Goal: Information Seeking & Learning: Learn about a topic

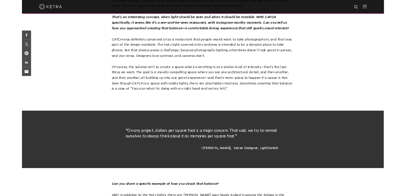
scroll to position [878, 0]
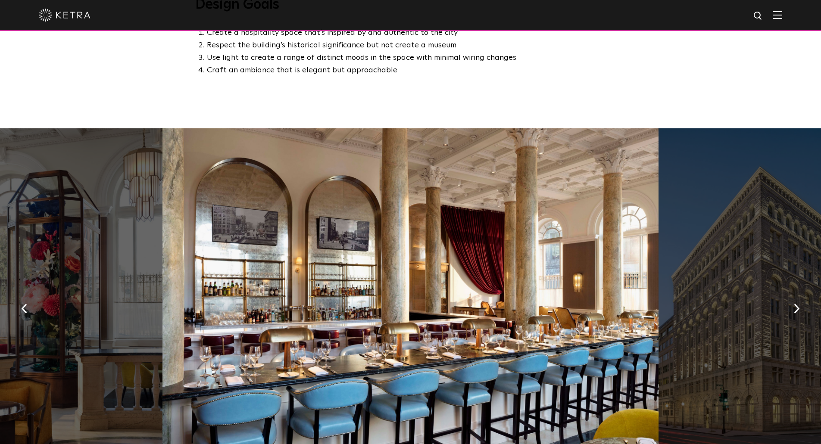
scroll to position [558, 0]
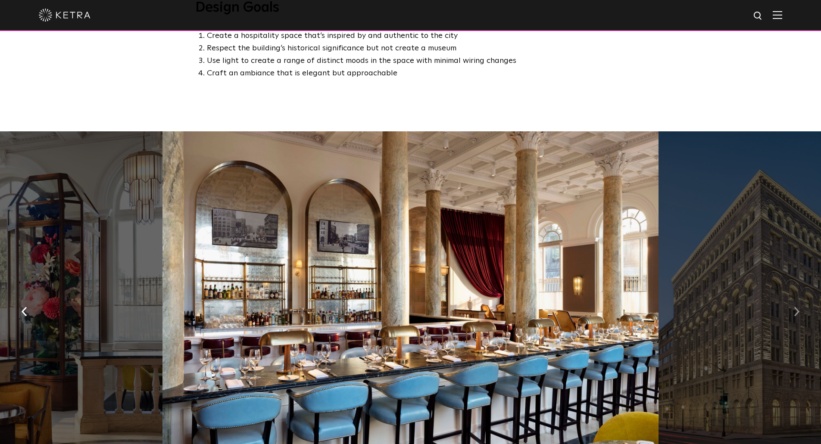
click at [798, 307] on img "button" at bounding box center [797, 311] width 6 height 9
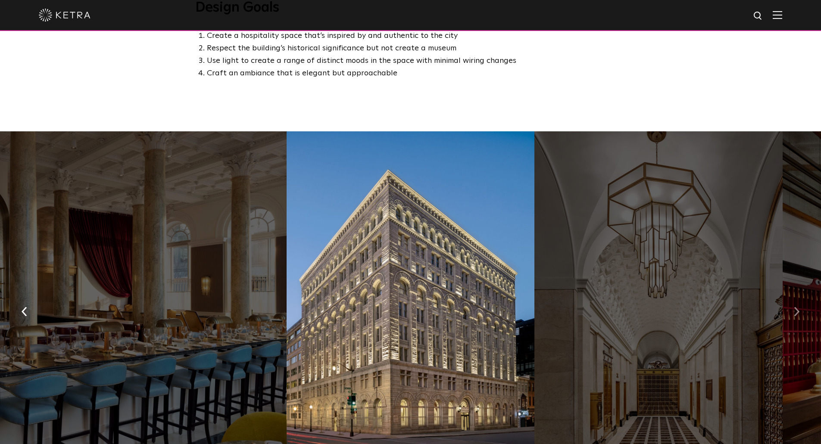
click at [798, 307] on img "button" at bounding box center [797, 311] width 6 height 9
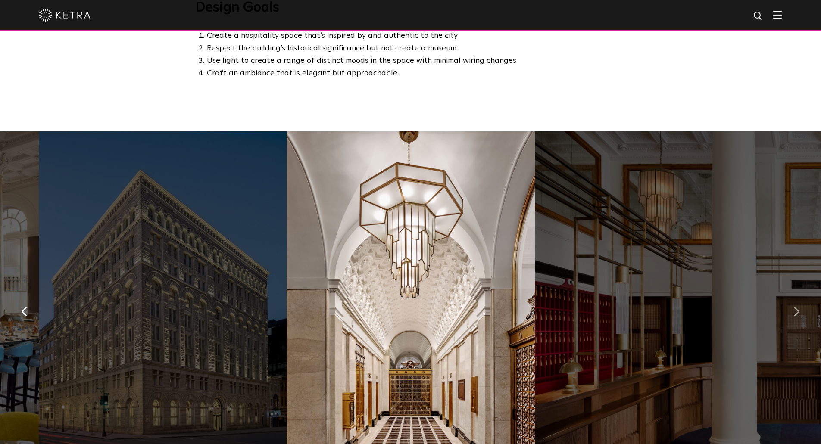
click at [798, 307] on img "button" at bounding box center [797, 311] width 6 height 9
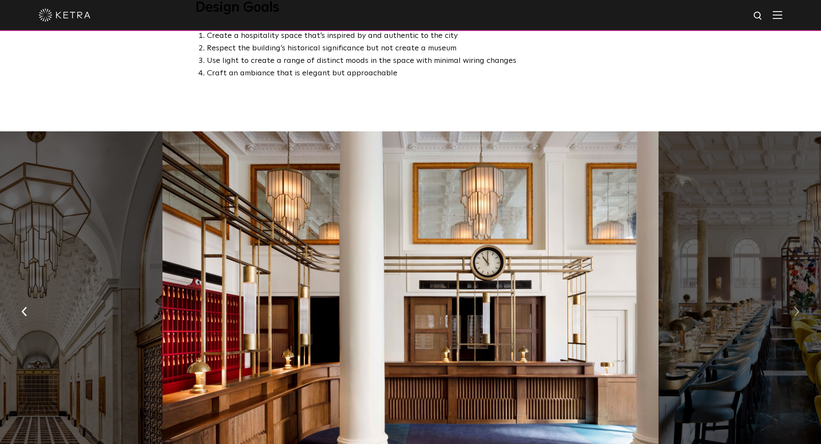
click at [798, 307] on img "button" at bounding box center [797, 311] width 6 height 9
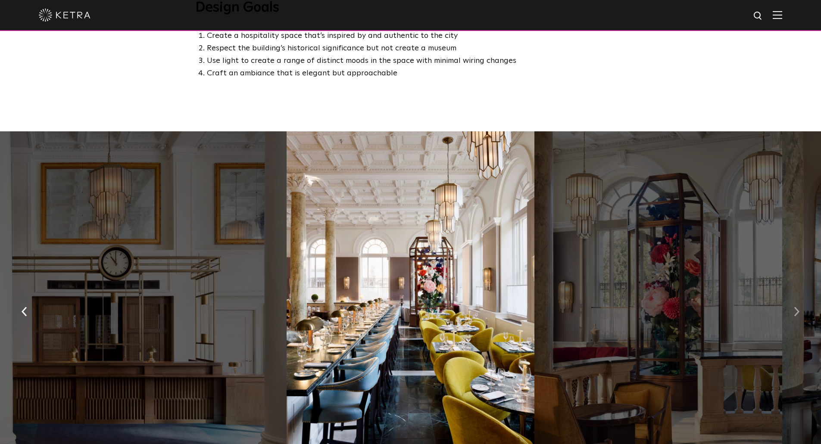
click at [798, 307] on img "button" at bounding box center [797, 311] width 6 height 9
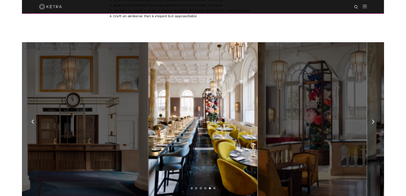
scroll to position [598, 0]
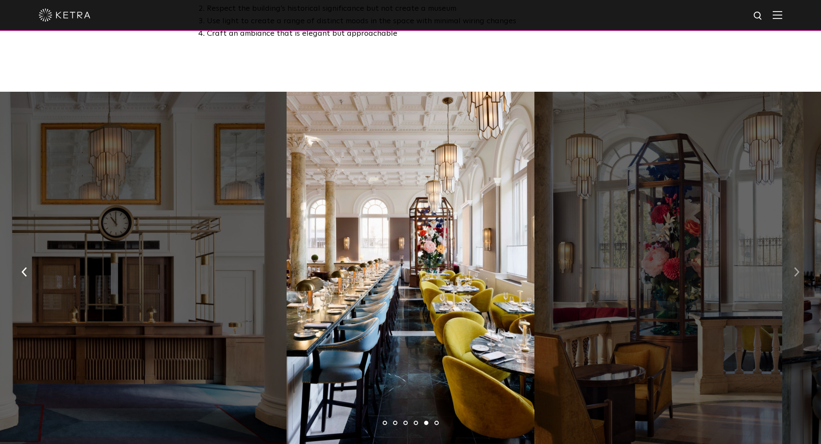
click at [800, 256] on button "button" at bounding box center [796, 271] width 19 height 30
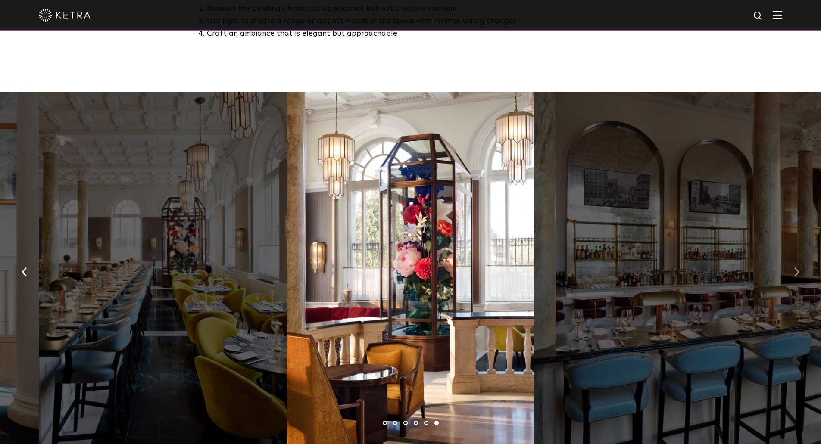
click at [800, 256] on button "button" at bounding box center [796, 271] width 19 height 30
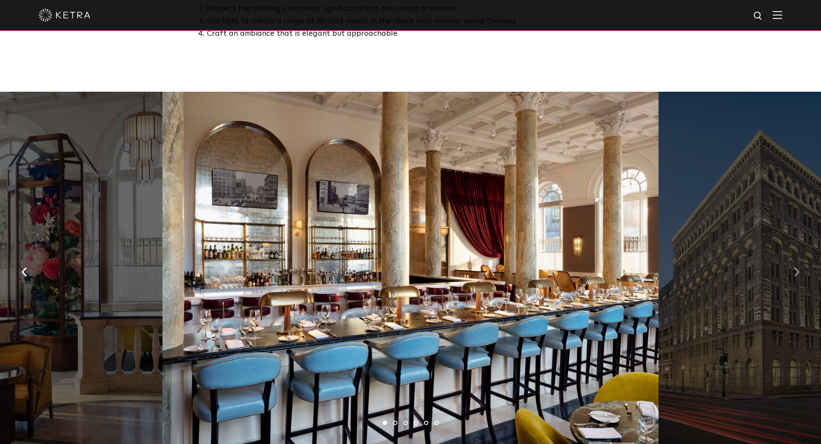
click at [800, 256] on button "button" at bounding box center [796, 271] width 19 height 30
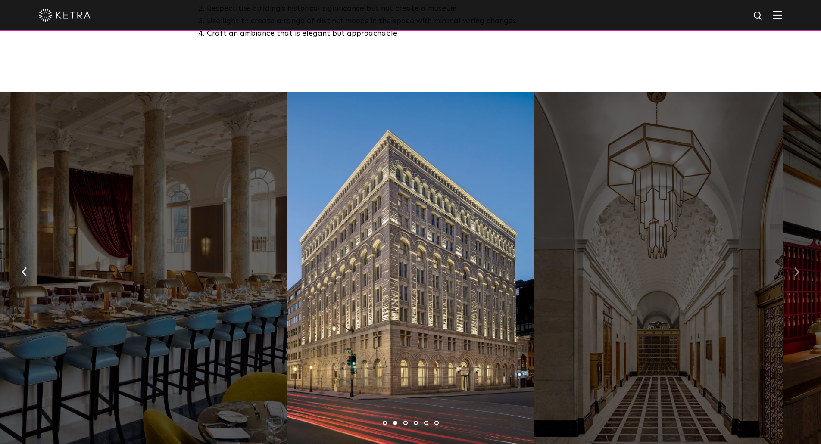
click at [800, 256] on button "button" at bounding box center [796, 271] width 19 height 30
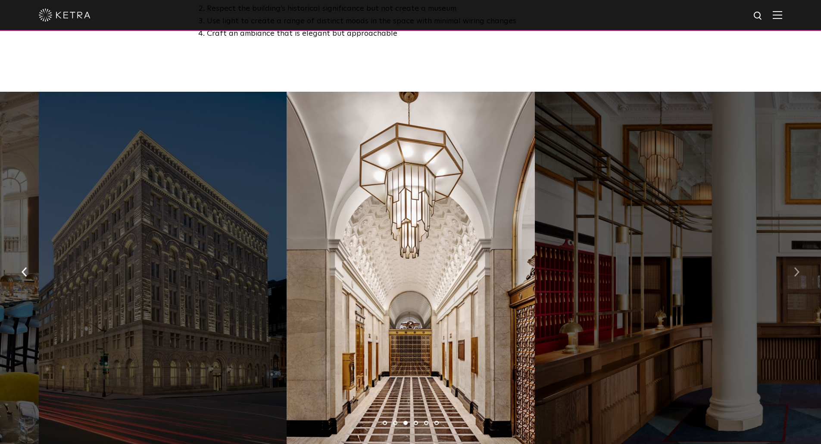
click at [800, 256] on button "button" at bounding box center [796, 271] width 19 height 30
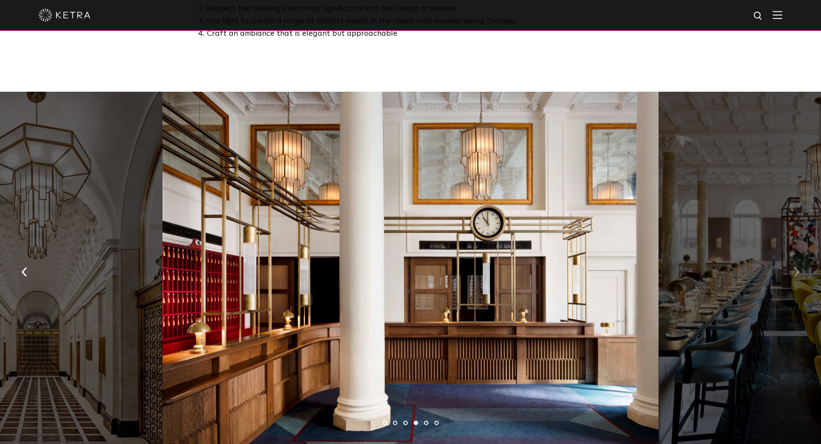
click at [799, 256] on button "button" at bounding box center [796, 271] width 19 height 30
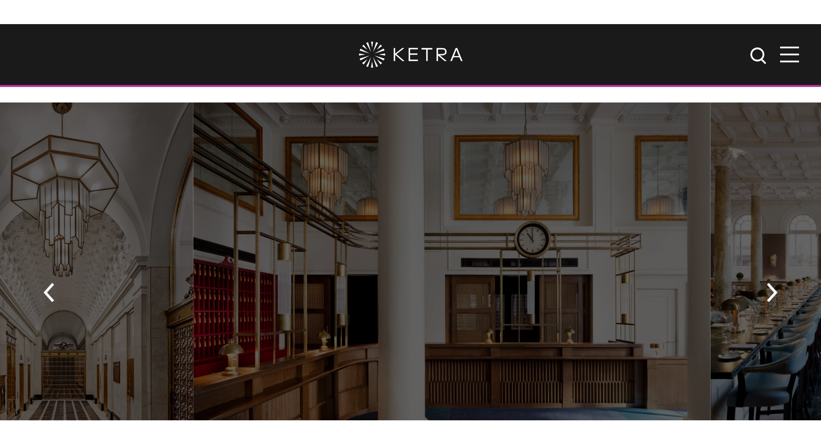
scroll to position [588, 0]
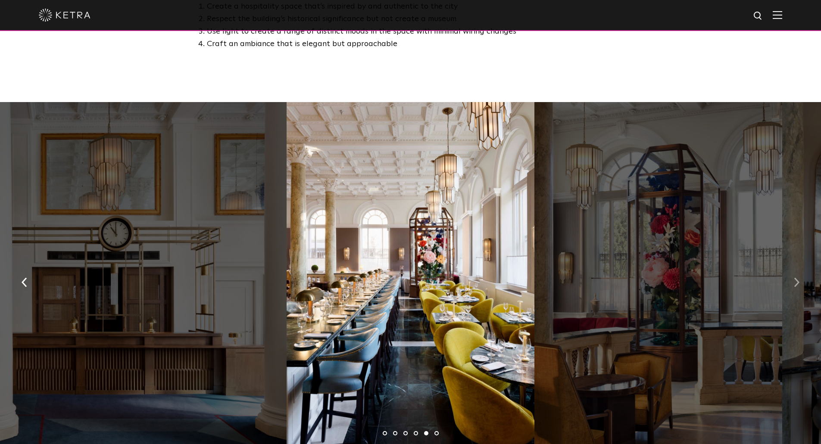
click at [798, 277] on img "button" at bounding box center [797, 281] width 6 height 9
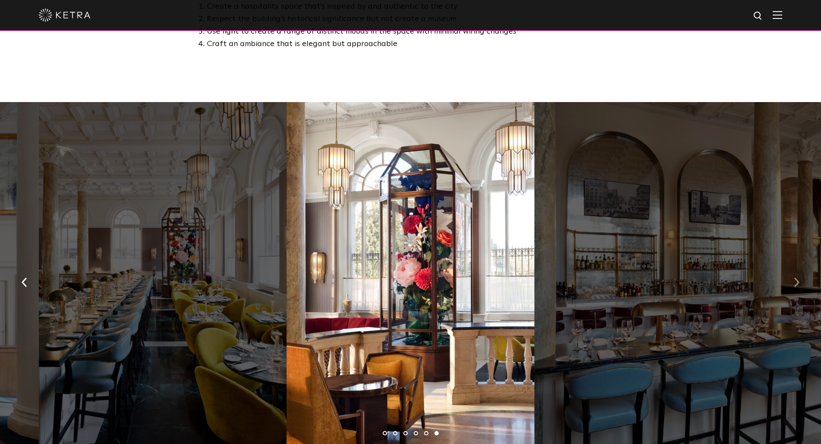
click at [798, 277] on img "button" at bounding box center [797, 281] width 6 height 9
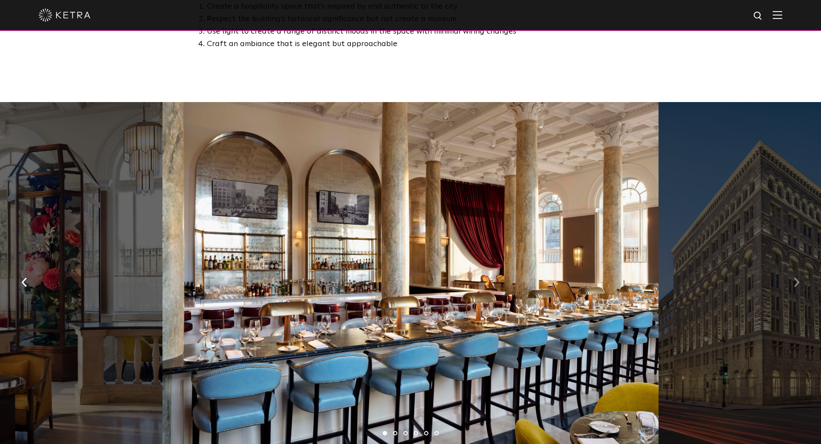
click at [798, 277] on img "button" at bounding box center [797, 281] width 6 height 9
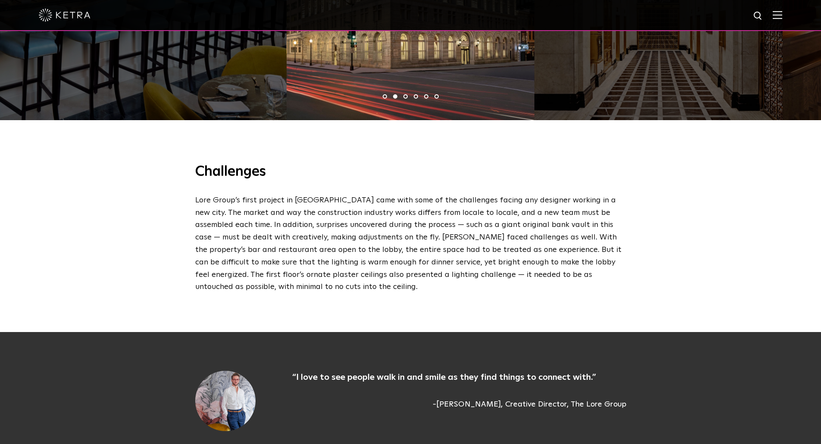
scroll to position [921, 0]
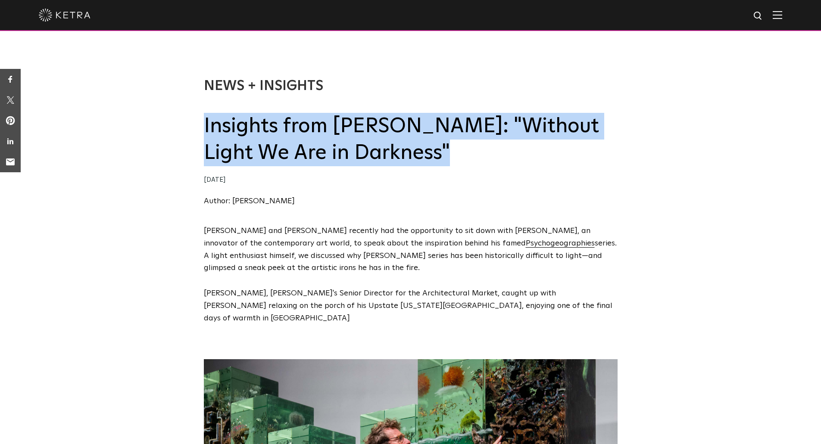
drag, startPoint x: 399, startPoint y: 149, endPoint x: 204, endPoint y: 133, distance: 195.8
click at [204, 133] on h2 "Insights from [PERSON_NAME]: "Without Light We Are in Darkness"" at bounding box center [411, 140] width 414 height 54
copy h2 "Insights from [PERSON_NAME]: "Without Light We Are in Darkness""
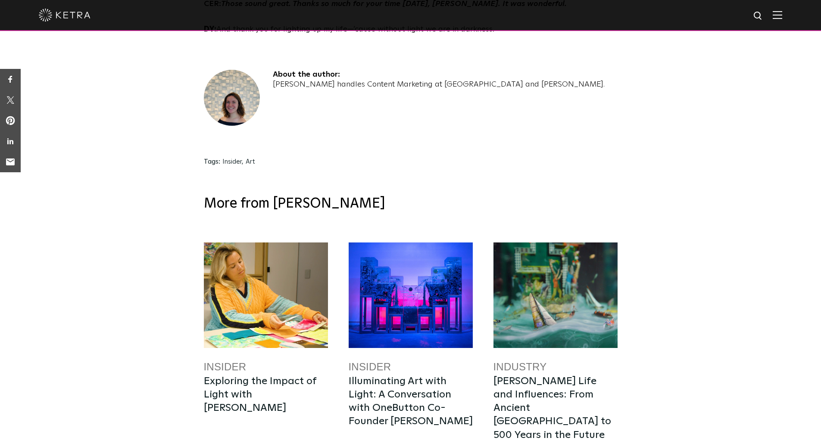
scroll to position [3036, 0]
